Goal: Transaction & Acquisition: Purchase product/service

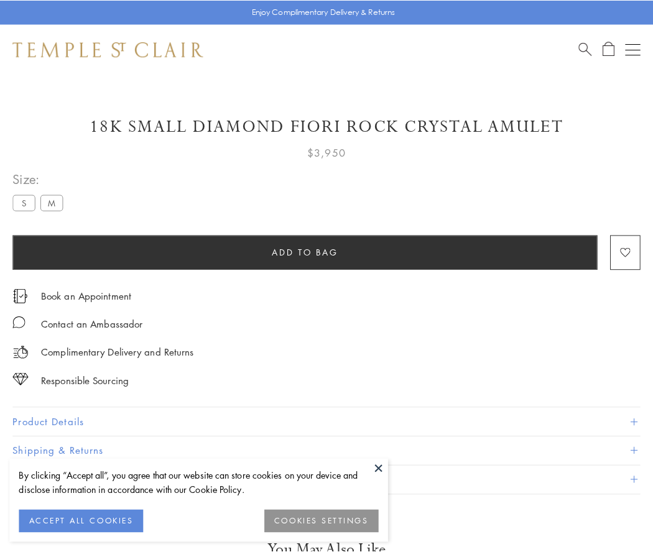
scroll to position [73, 0]
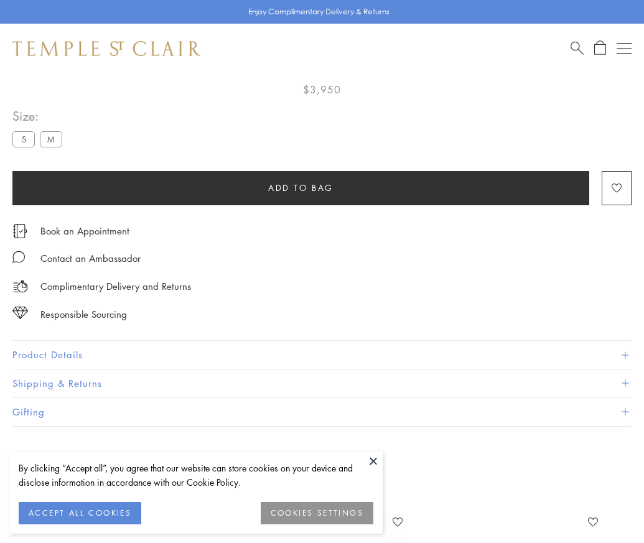
click at [300, 181] on span "Add to bag" at bounding box center [300, 188] width 65 height 14
